Goal: Information Seeking & Learning: Check status

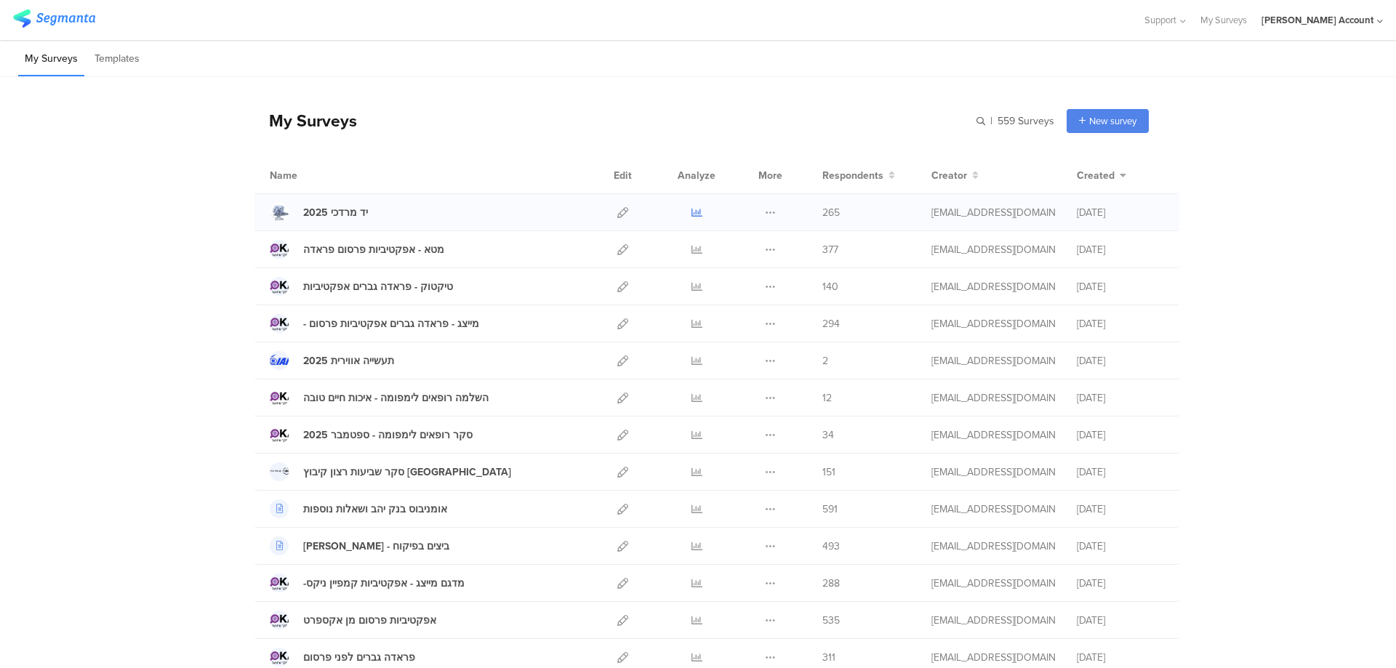
click at [692, 207] on icon at bounding box center [697, 212] width 11 height 11
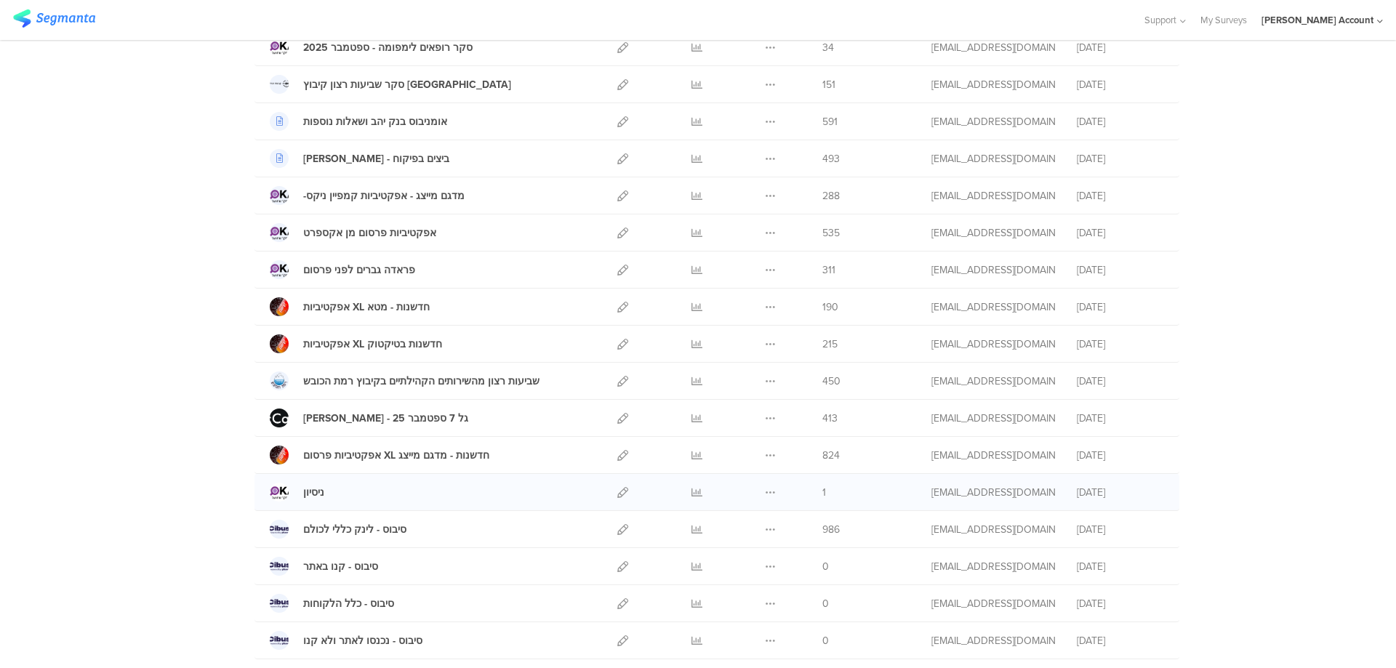
scroll to position [44, 0]
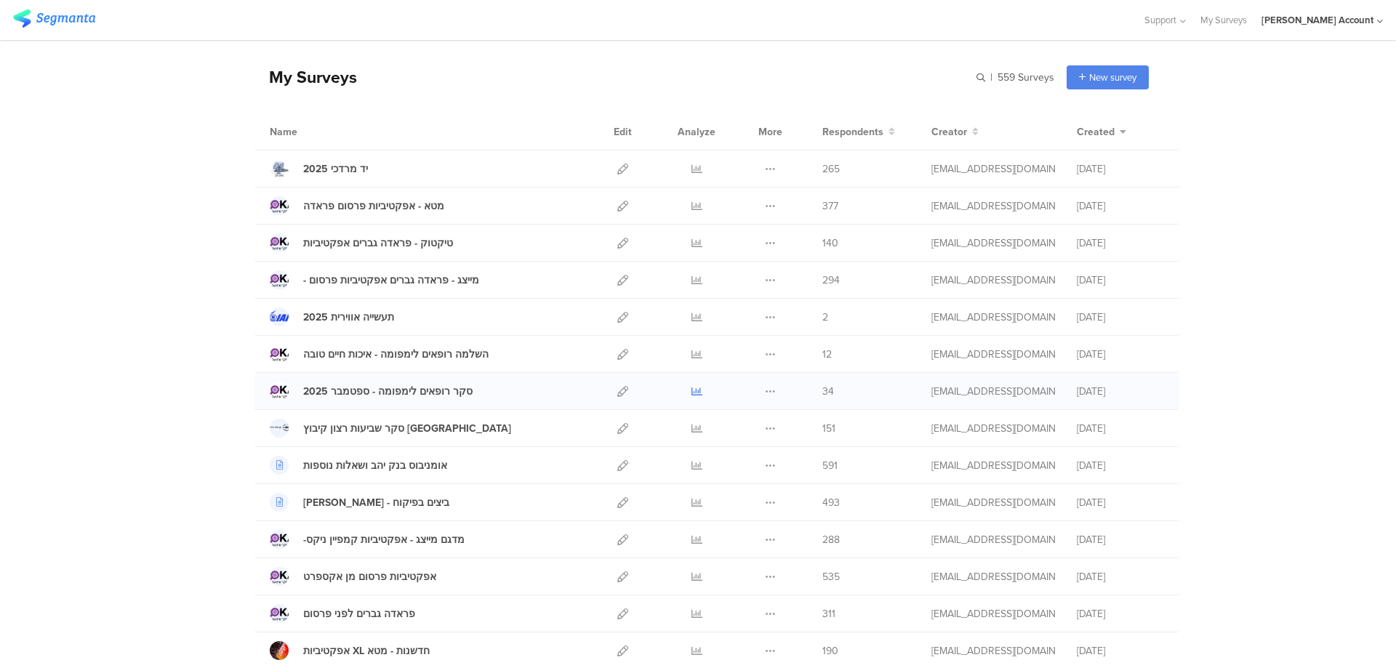
click at [694, 388] on icon at bounding box center [697, 391] width 11 height 11
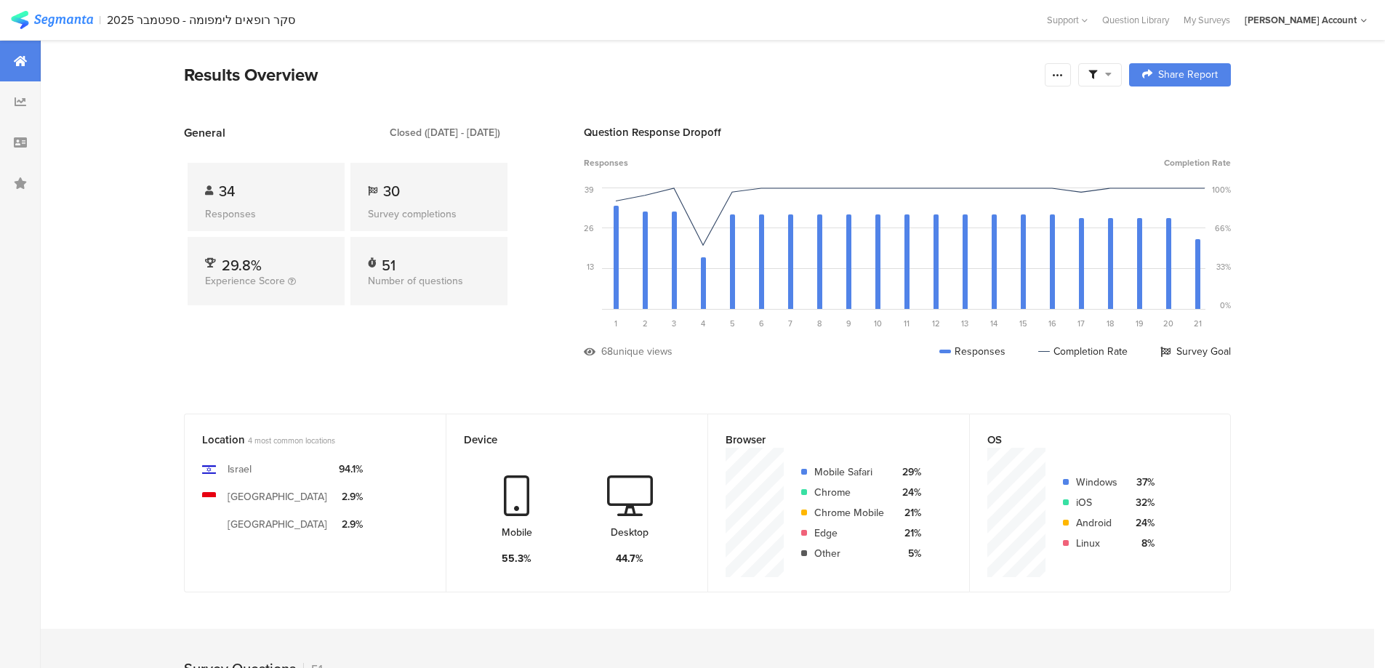
click at [1105, 73] on span at bounding box center [1100, 74] width 23 height 13
click at [1184, 115] on span at bounding box center [1174, 116] width 22 height 12
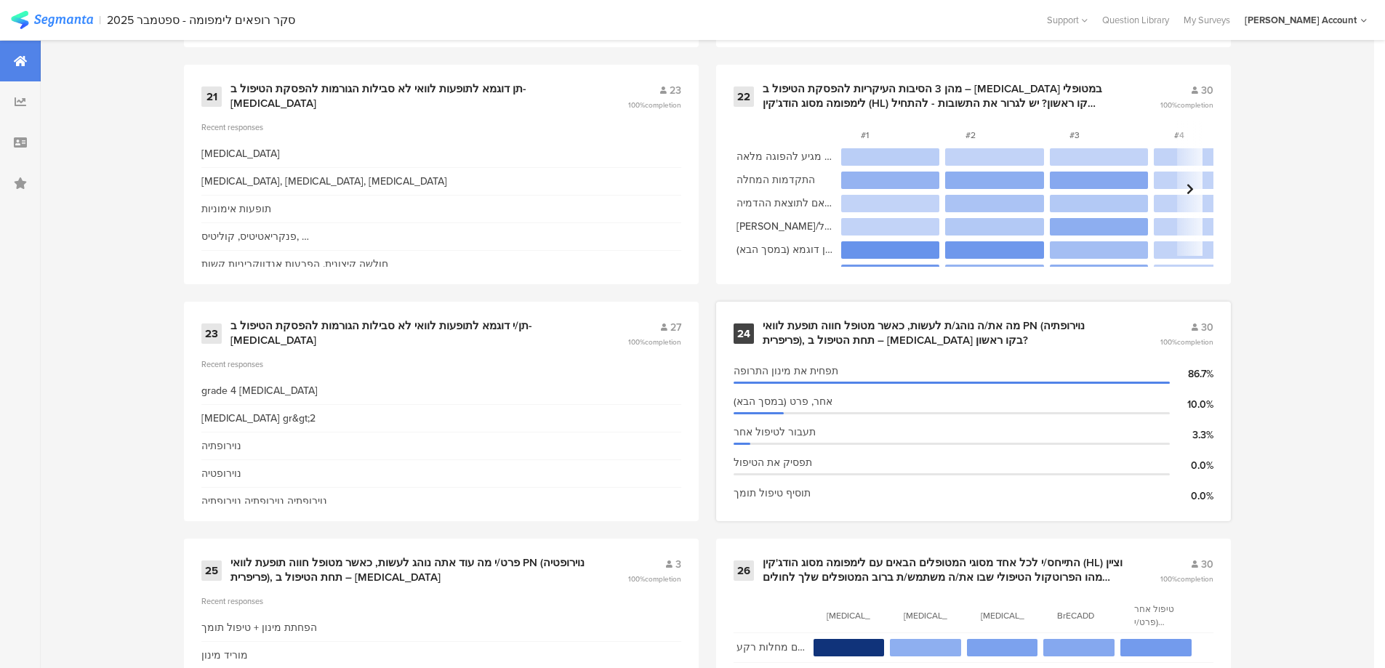
scroll to position [3103, 0]
